Goal: Task Accomplishment & Management: Manage account settings

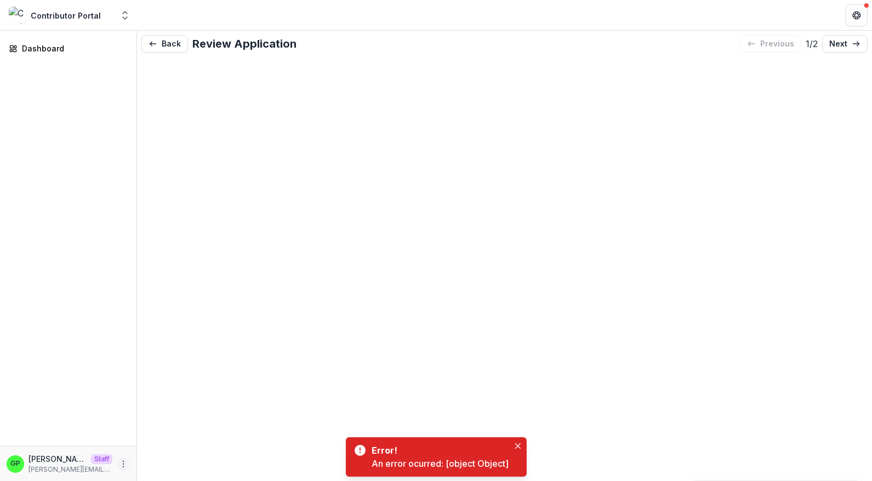
click at [129, 462] on button "More" at bounding box center [123, 464] width 13 height 13
click at [167, 403] on div "Back Review Application previous 1 / 2 next" at bounding box center [504, 256] width 735 height 451
